Goal: Navigation & Orientation: Find specific page/section

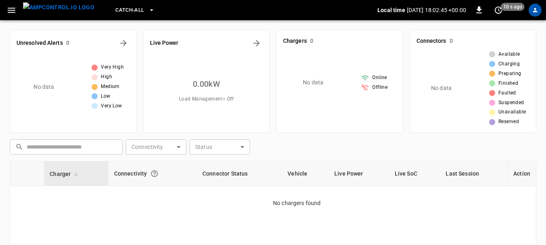
click at [13, 5] on icon "button" at bounding box center [11, 10] width 10 height 10
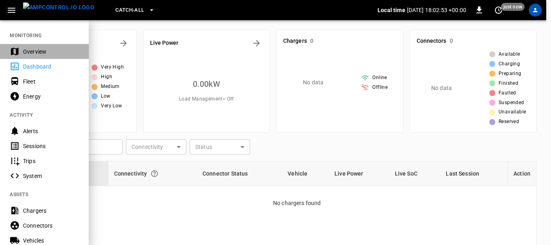
click at [39, 53] on div "Overview" at bounding box center [51, 52] width 56 height 8
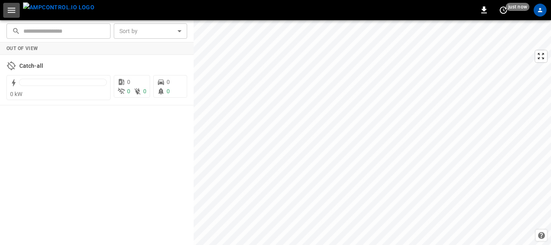
click at [13, 9] on icon "button" at bounding box center [11, 10] width 10 height 10
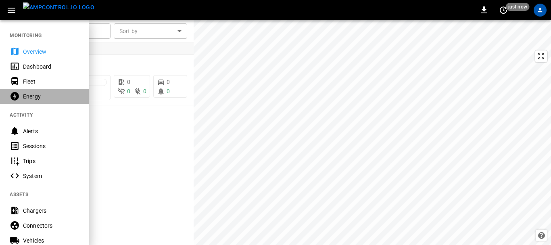
click at [44, 93] on div "Energy" at bounding box center [51, 96] width 56 height 8
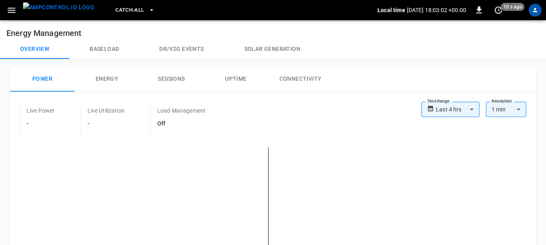
click at [11, 10] on icon "button" at bounding box center [12, 10] width 8 height 5
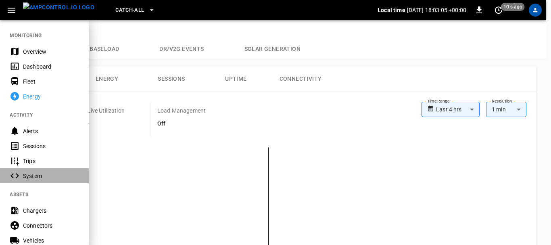
click at [37, 173] on div "System" at bounding box center [51, 176] width 56 height 8
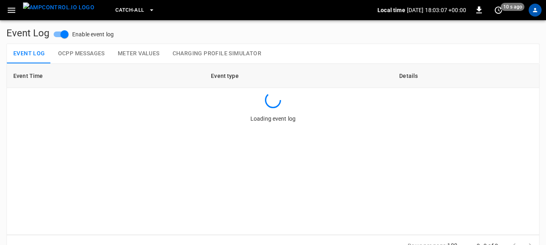
click at [14, 14] on icon "button" at bounding box center [11, 10] width 10 height 10
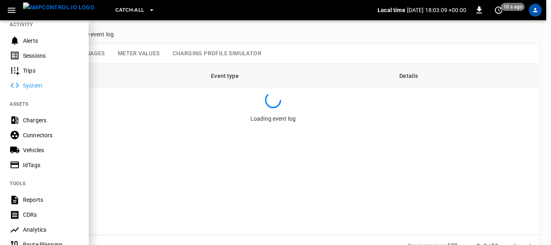
scroll to position [91, 0]
click at [43, 119] on div "Chargers" at bounding box center [51, 120] width 56 height 8
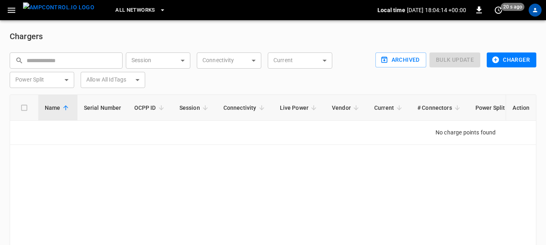
click at [11, 11] on icon "button" at bounding box center [11, 10] width 10 height 10
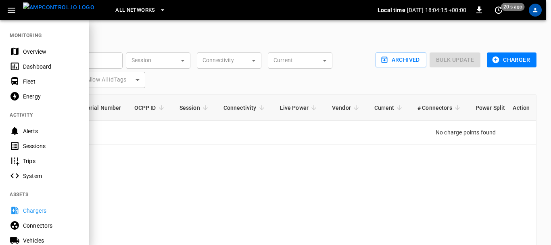
click at [45, 63] on div "Dashboard" at bounding box center [51, 67] width 56 height 8
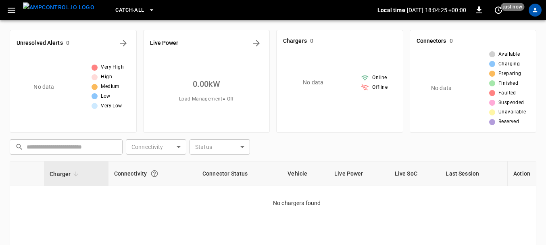
click at [190, 208] on div "Charger Connectivity Connector Status Vehicle Live Power Live SoC Last Session …" at bounding box center [273, 246] width 527 height 171
click at [12, 13] on icon "button" at bounding box center [12, 10] width 8 height 5
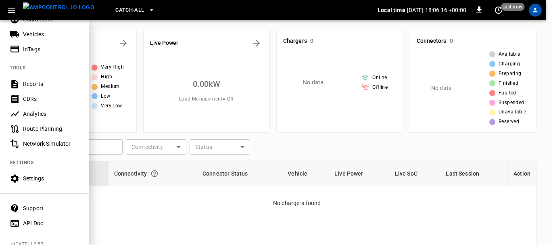
scroll to position [221, 0]
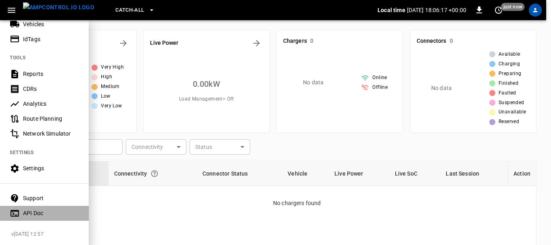
click at [29, 209] on div "API Doc" at bounding box center [51, 213] width 56 height 8
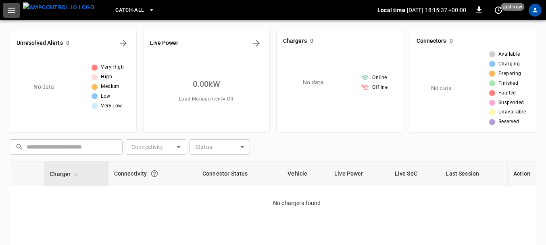
click at [15, 10] on icon "button" at bounding box center [11, 10] width 10 height 10
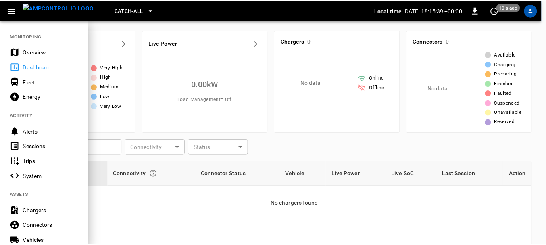
scroll to position [44, 0]
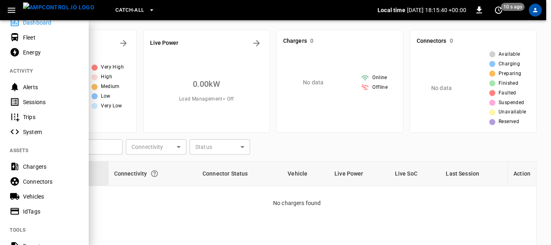
click at [38, 170] on div "Chargers" at bounding box center [51, 167] width 56 height 8
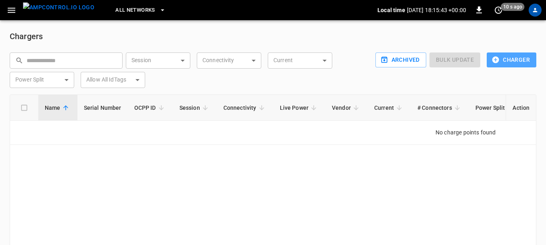
click at [493, 60] on icon "button" at bounding box center [495, 59] width 7 height 7
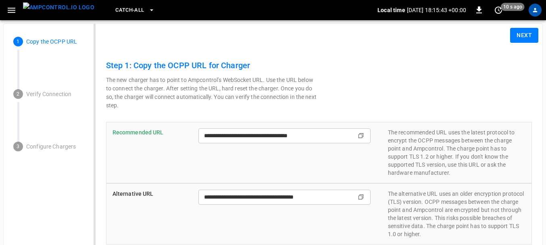
type input "**********"
click at [323, 139] on input "**********" at bounding box center [269, 135] width 142 height 15
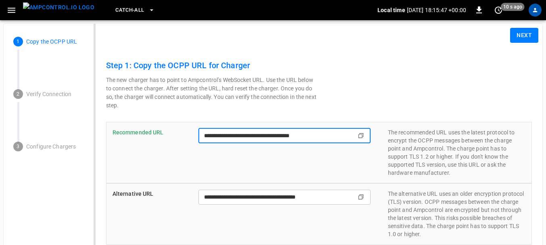
click at [360, 135] on icon "Copy" at bounding box center [361, 135] width 6 height 6
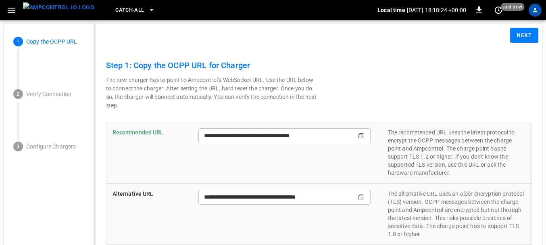
click at [56, 7] on img "menu" at bounding box center [58, 7] width 71 height 10
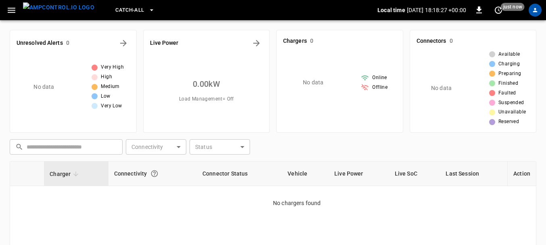
click at [15, 16] on button "button" at bounding box center [11, 10] width 17 height 15
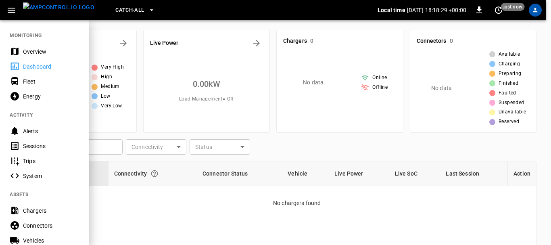
click at [44, 210] on div "Chargers" at bounding box center [51, 210] width 56 height 8
